Goal: Task Accomplishment & Management: Complete application form

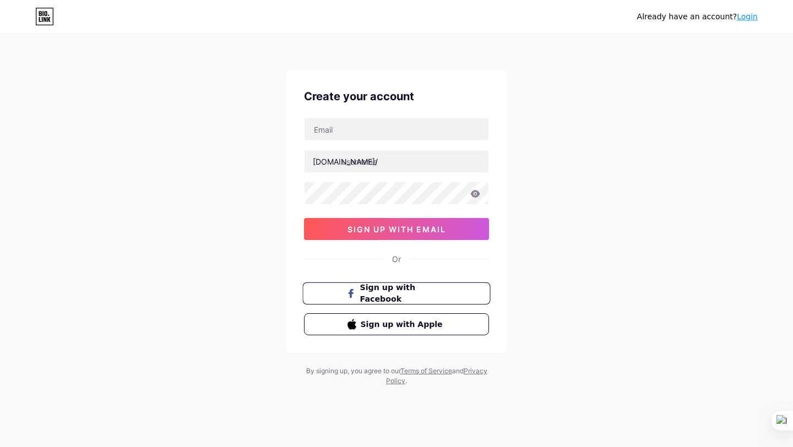
click at [406, 295] on span "Sign up with Facebook" at bounding box center [403, 294] width 86 height 24
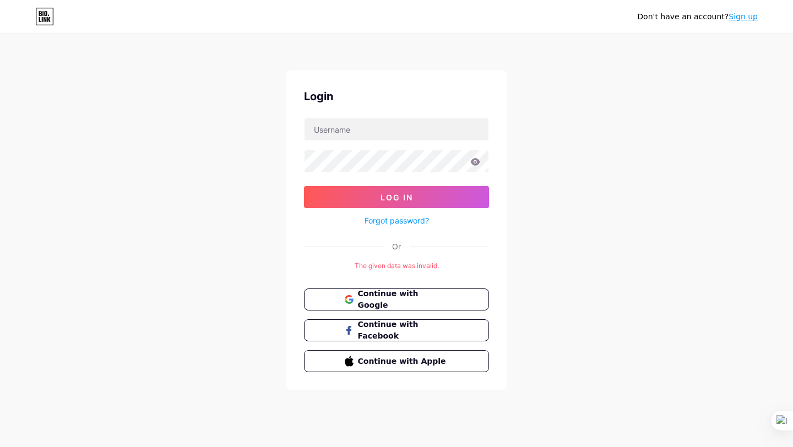
click at [746, 18] on link "Sign up" at bounding box center [743, 16] width 29 height 9
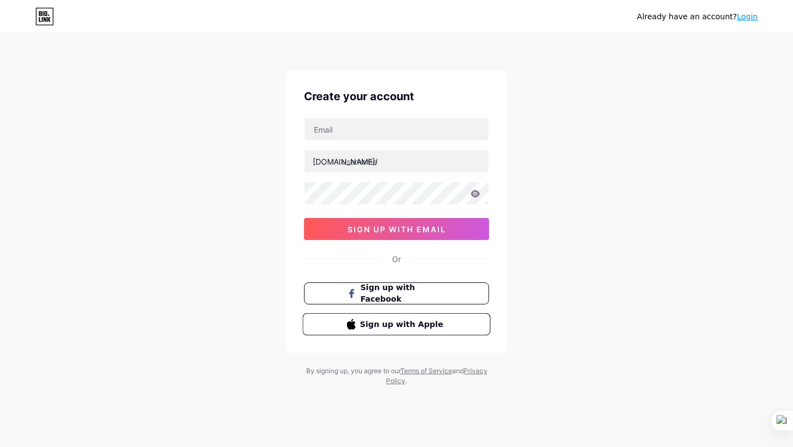
click at [431, 323] on span "Sign up with Apple" at bounding box center [403, 324] width 86 height 12
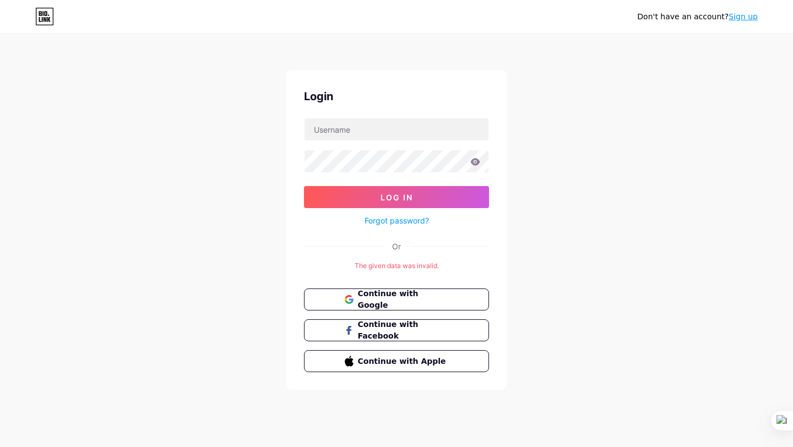
click at [741, 18] on link "Sign up" at bounding box center [743, 16] width 29 height 9
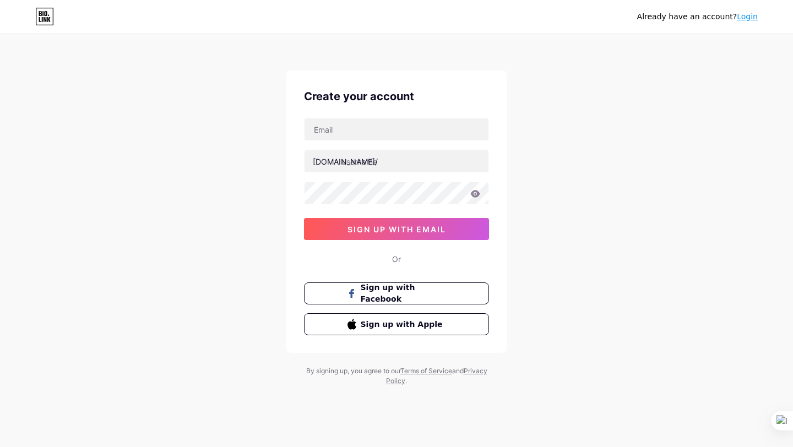
click at [430, 116] on div "Create your account [DOMAIN_NAME]/ sign up with email Or Sign up with Facebook …" at bounding box center [396, 211] width 220 height 283
click at [430, 134] on input "text" at bounding box center [397, 129] width 184 height 22
type input "[EMAIL_ADDRESS][DOMAIN_NAME]"
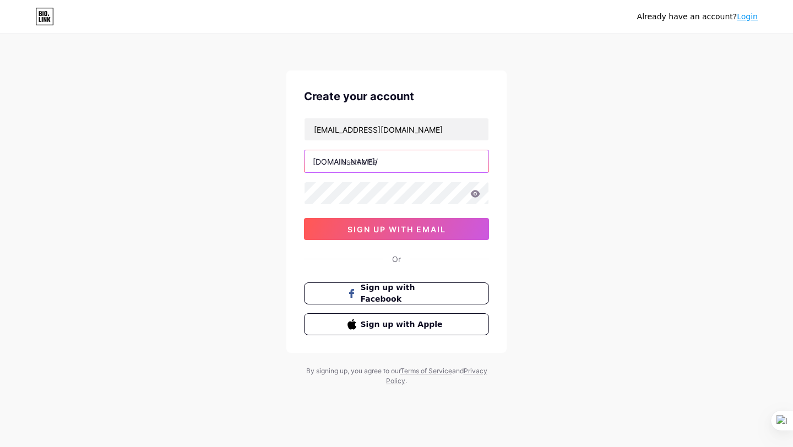
click at [402, 168] on input "text" at bounding box center [397, 161] width 184 height 22
type input "levanhuu339"
click at [404, 217] on div "nhatkhuong772003@gmail.com bio.link/ levanhuu339 sign up with email" at bounding box center [396, 179] width 185 height 122
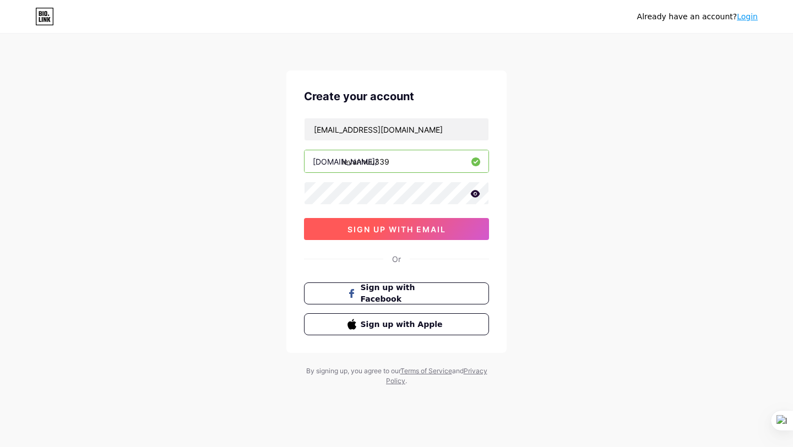
click at [404, 225] on span "sign up with email" at bounding box center [397, 229] width 99 height 9
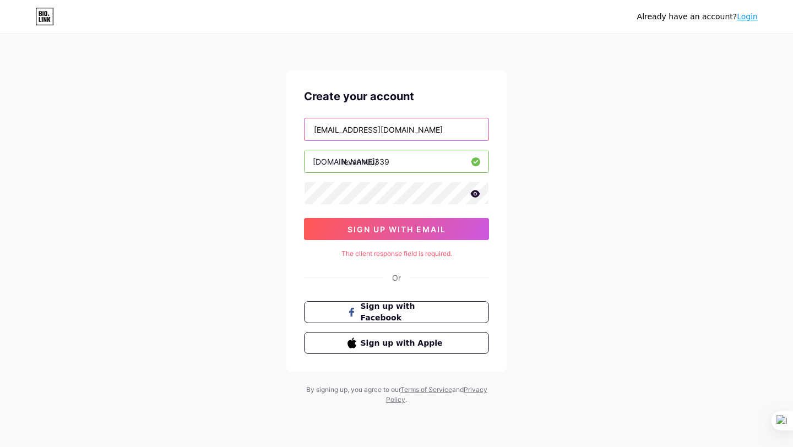
click at [385, 131] on input "nhatkhuong772003@gmail.com" at bounding box center [397, 129] width 184 height 22
type input "nhatkhuong772009@gmail.com"
click at [478, 196] on icon at bounding box center [475, 193] width 9 height 7
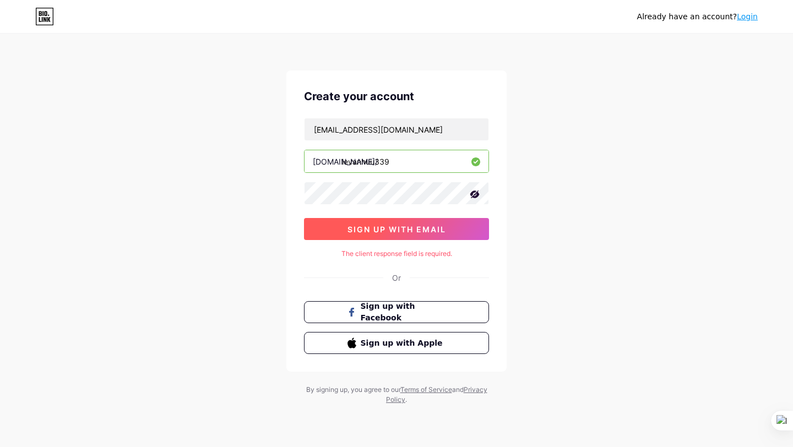
click at [478, 236] on button "sign up with email" at bounding box center [396, 229] width 185 height 22
click at [470, 226] on button "sign up with email" at bounding box center [396, 229] width 185 height 22
click at [467, 226] on button "sign up with email" at bounding box center [396, 229] width 185 height 22
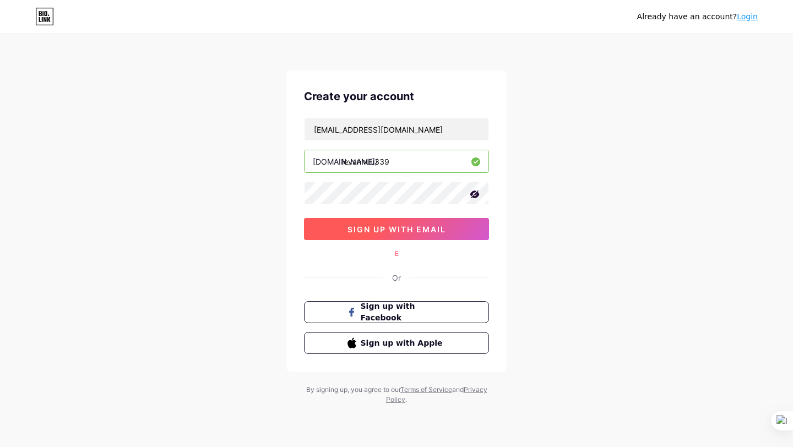
click at [467, 226] on button "sign up with email" at bounding box center [396, 229] width 185 height 22
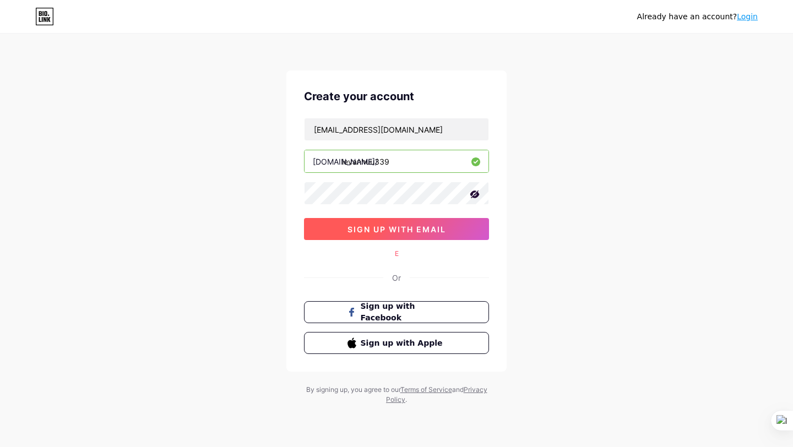
click at [467, 226] on button "sign up with email" at bounding box center [396, 229] width 185 height 22
click at [387, 224] on button "sign up with email" at bounding box center [396, 229] width 185 height 22
click at [410, 236] on button "sign up with email" at bounding box center [396, 229] width 185 height 22
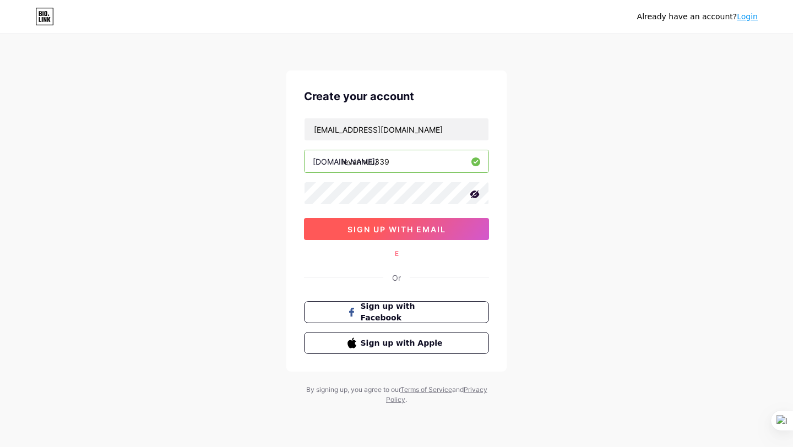
click at [410, 236] on button "sign up with email" at bounding box center [396, 229] width 185 height 22
